Goal: Information Seeking & Learning: Learn about a topic

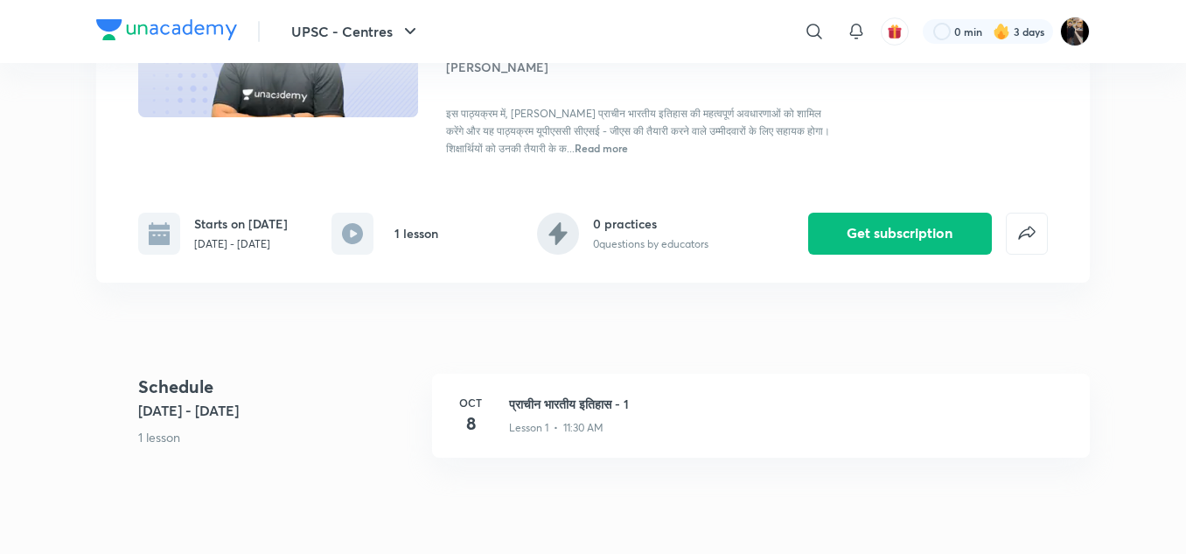
scroll to position [210, 0]
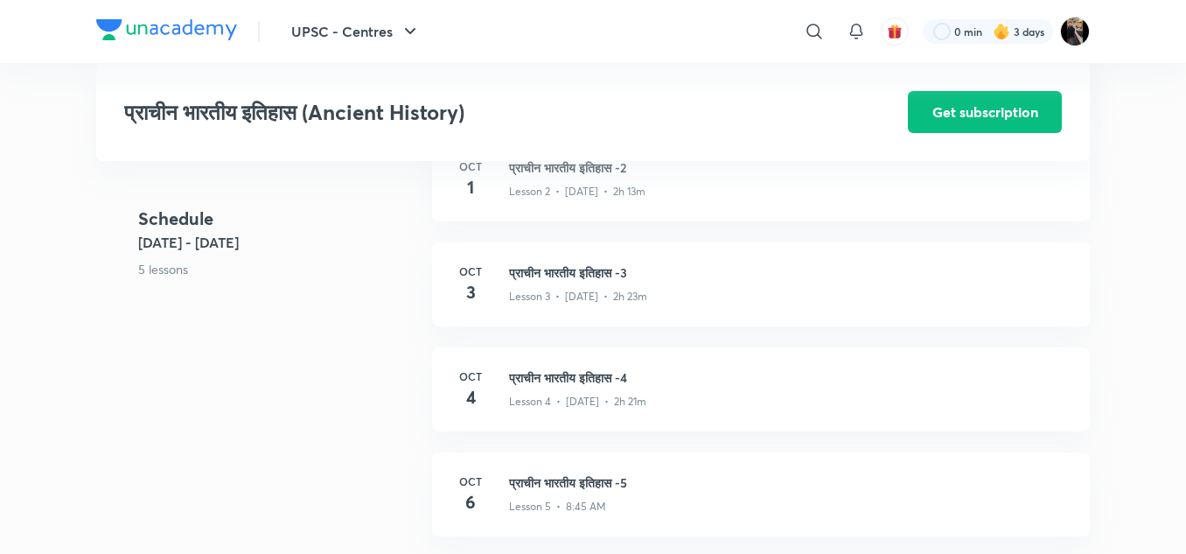
scroll to position [805, 0]
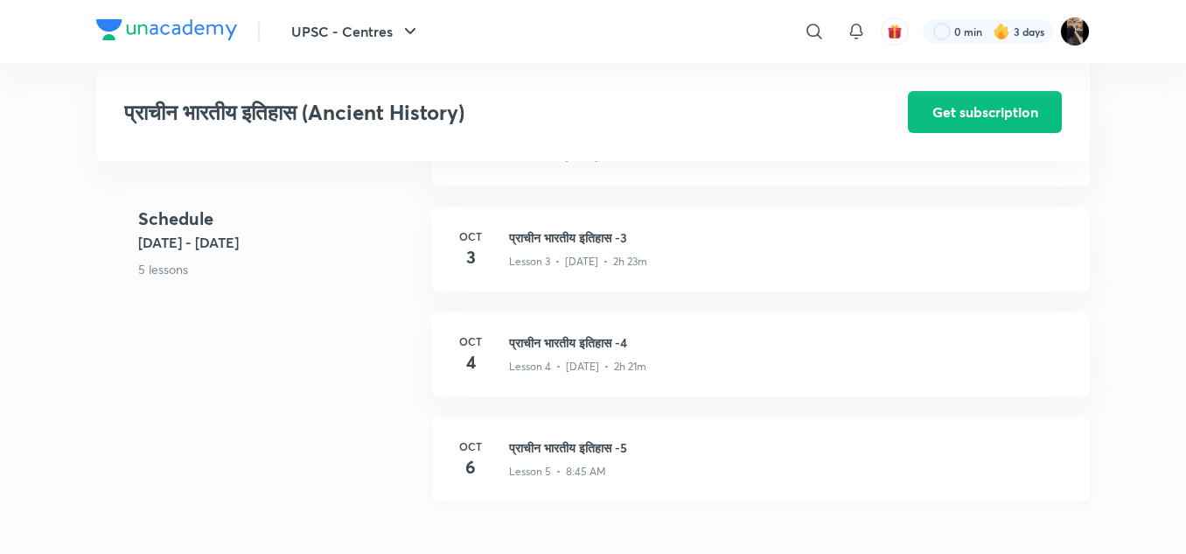
click at [556, 464] on p "Lesson 5 • 8:45 AM" at bounding box center [557, 472] width 97 height 16
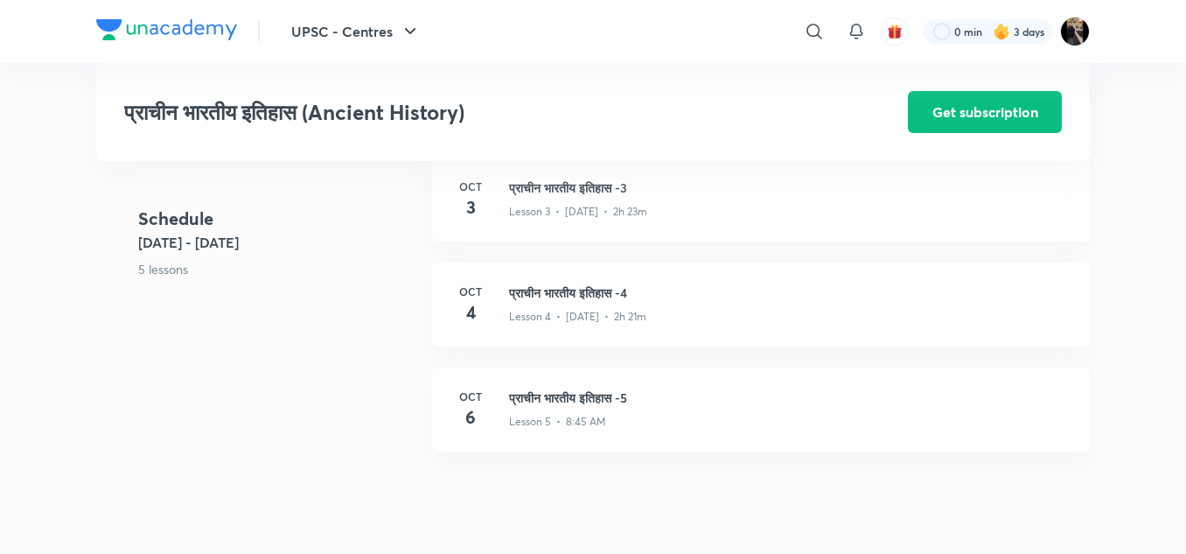
scroll to position [875, 0]
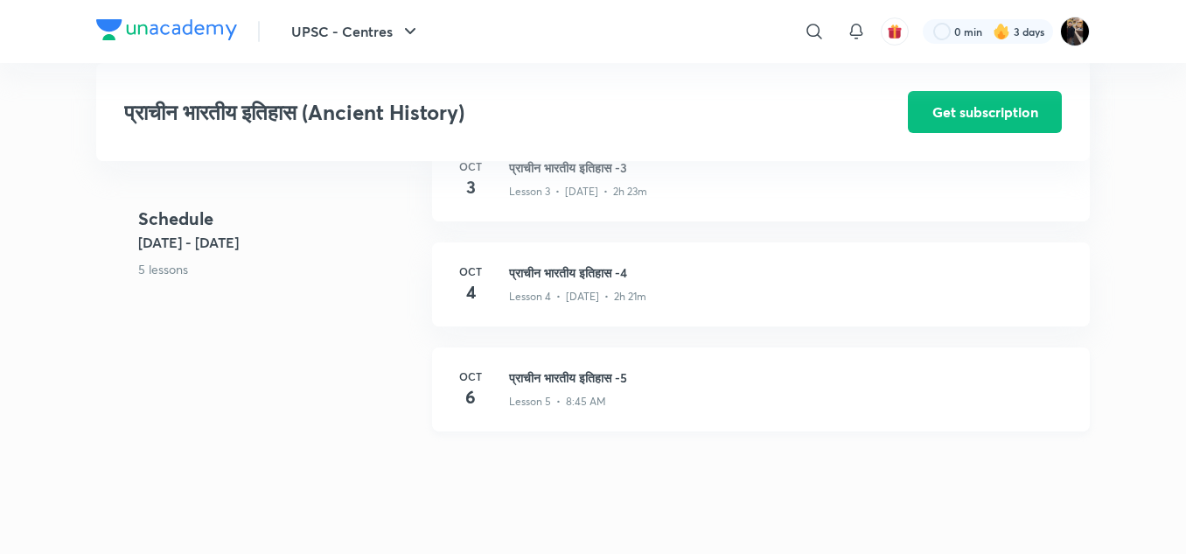
click at [560, 382] on h3 "प्राचीन भारतीय इतिहास -5" at bounding box center [789, 377] width 560 height 18
